Goal: Information Seeking & Learning: Understand process/instructions

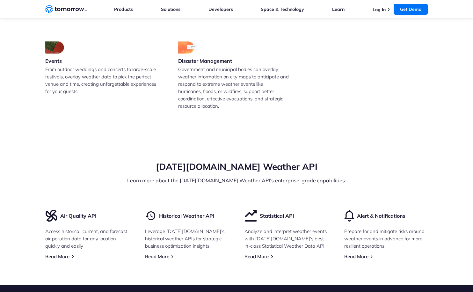
scroll to position [1638, 0]
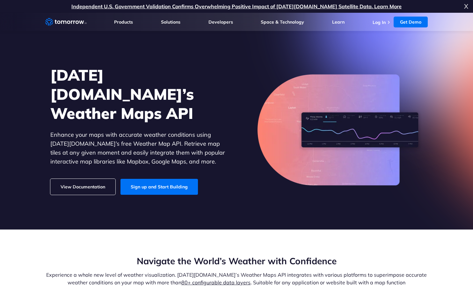
click at [84, 181] on link "View Documentation" at bounding box center [82, 187] width 65 height 16
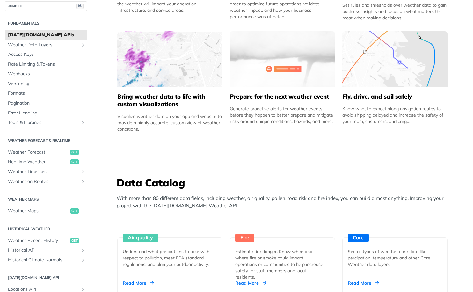
scroll to position [397, 0]
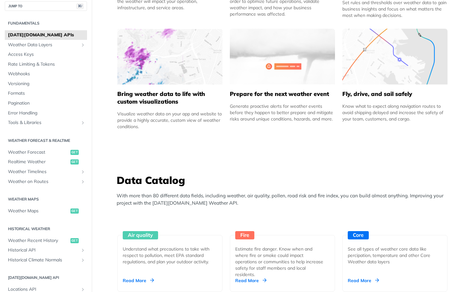
click at [178, 74] on img at bounding box center [169, 57] width 105 height 56
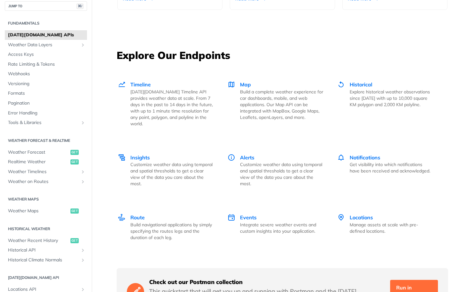
scroll to position [844, 0]
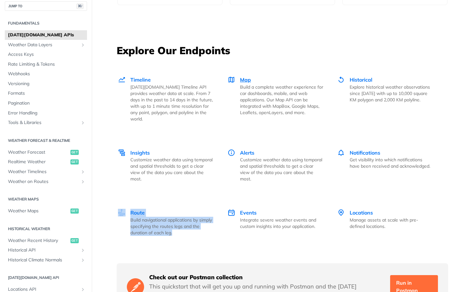
click at [246, 81] on span "Map" at bounding box center [245, 79] width 11 height 6
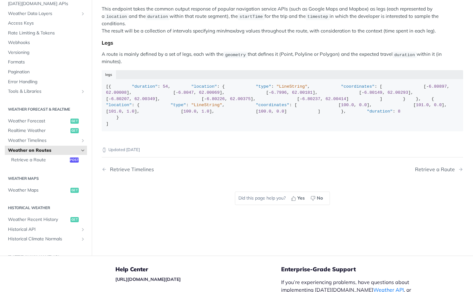
scroll to position [75, 0]
